Goal: Find specific page/section: Find specific page/section

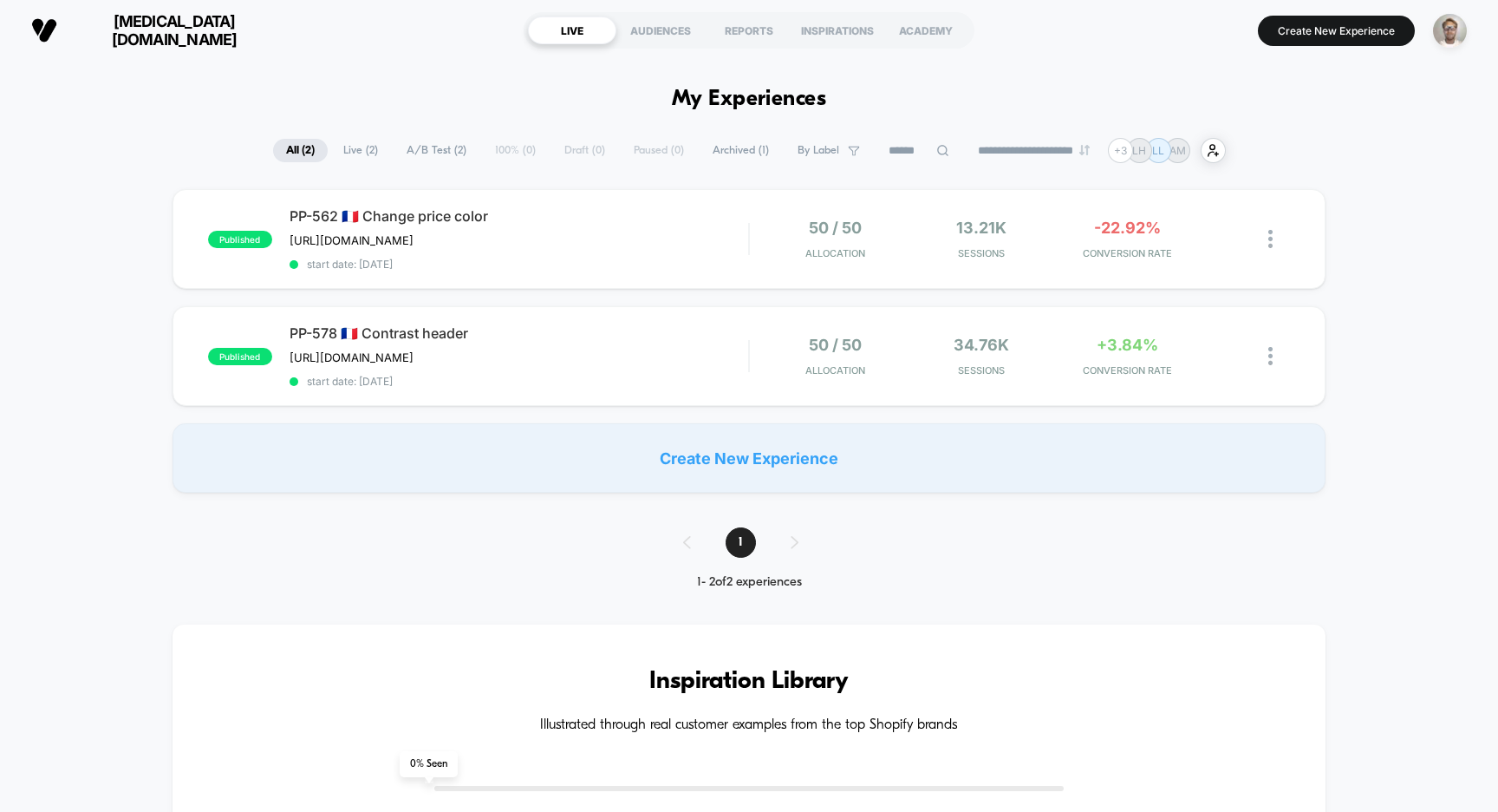
click at [157, 33] on span "[MEDICAL_DATA][DOMAIN_NAME]" at bounding box center [173, 31] width 208 height 37
click at [1454, 27] on img "button" at bounding box center [1450, 30] width 34 height 34
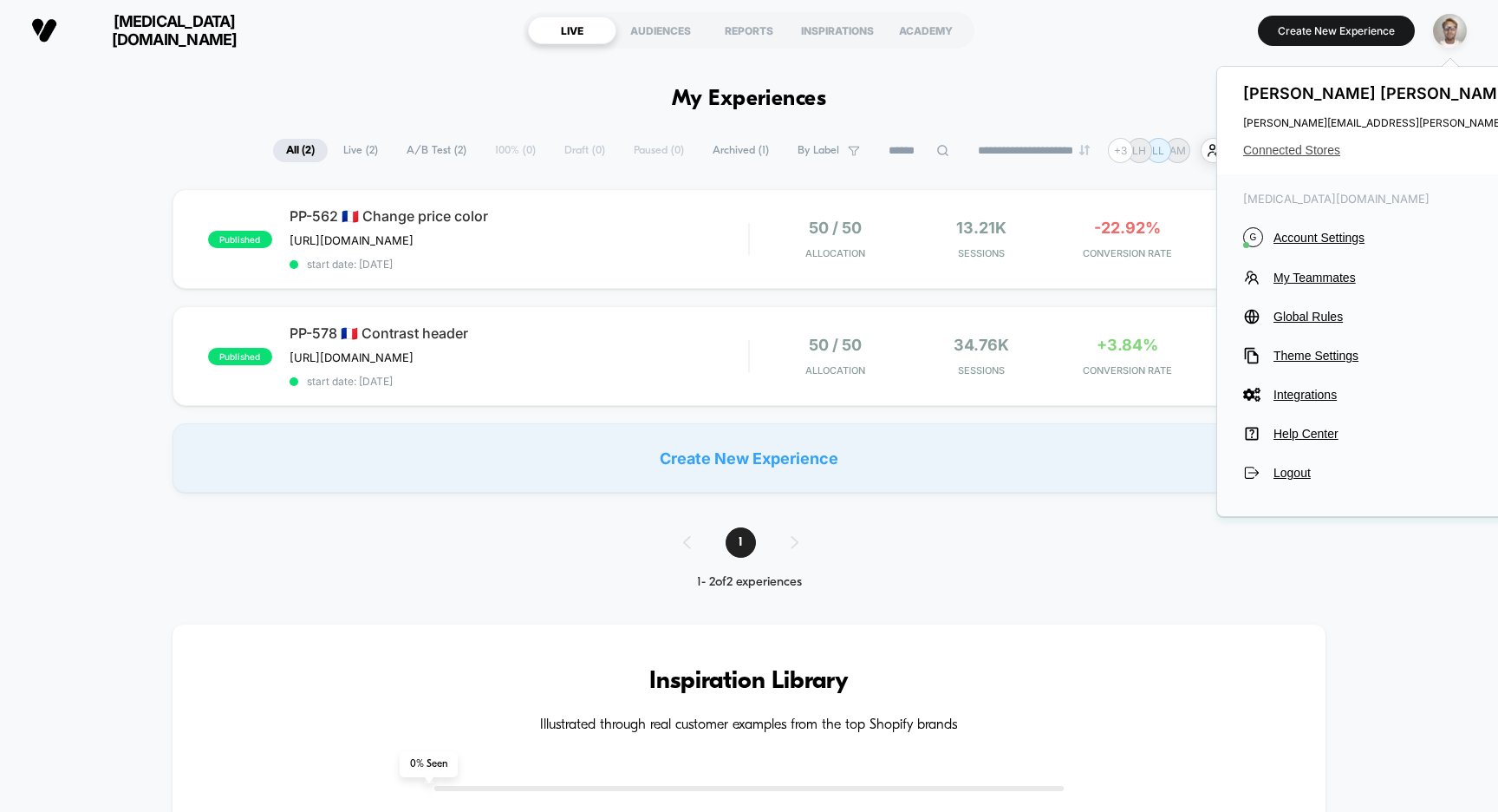
click at [1316, 150] on span "Connected Stores" at bounding box center [1457, 150] width 429 height 14
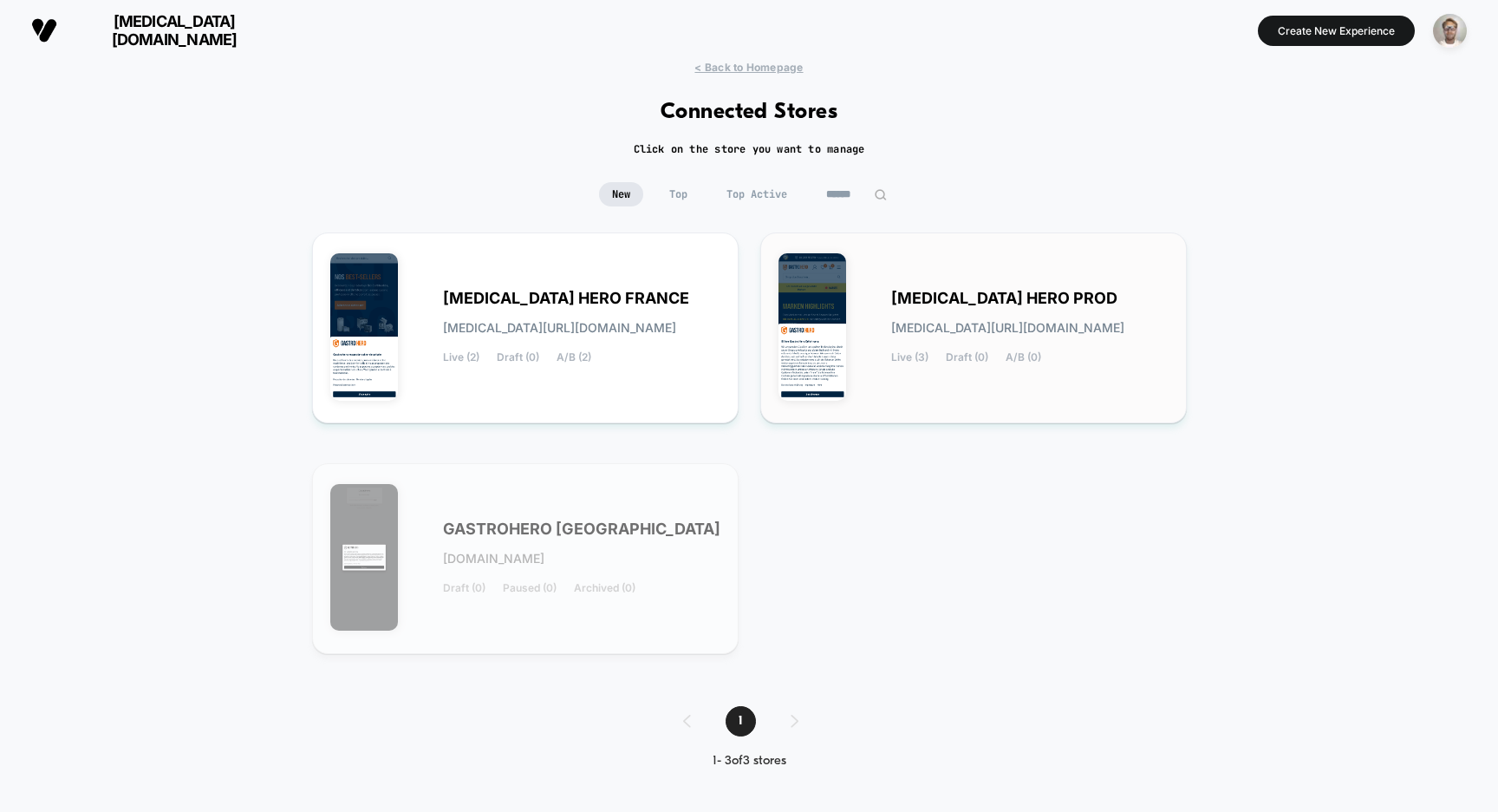
click at [995, 302] on span "[MEDICAL_DATA] HERO PROD" at bounding box center [1005, 298] width 227 height 13
